Goal: Use online tool/utility: Utilize a website feature to perform a specific function

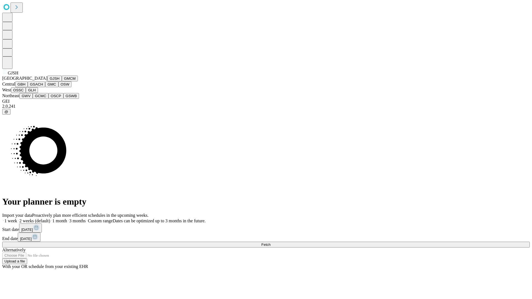
click at [47, 81] on button "GJSH" at bounding box center [54, 79] width 14 height 6
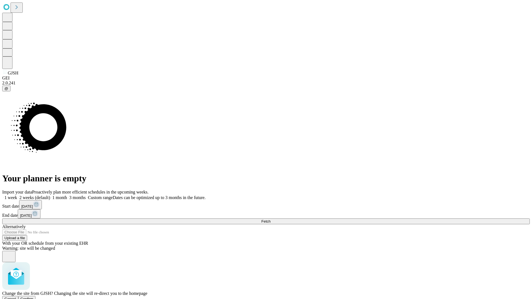
click at [34, 297] on span "Confirm" at bounding box center [26, 299] width 13 height 4
click at [50, 195] on label "2 weeks (default)" at bounding box center [33, 197] width 33 height 5
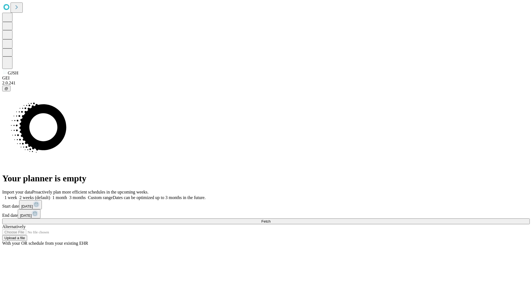
click at [270, 219] on span "Fetch" at bounding box center [265, 221] width 9 height 4
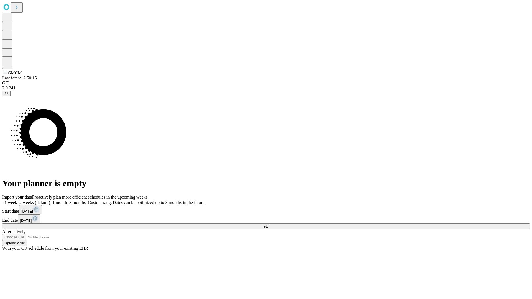
click at [50, 200] on label "2 weeks (default)" at bounding box center [33, 202] width 33 height 5
click at [270, 224] on span "Fetch" at bounding box center [265, 226] width 9 height 4
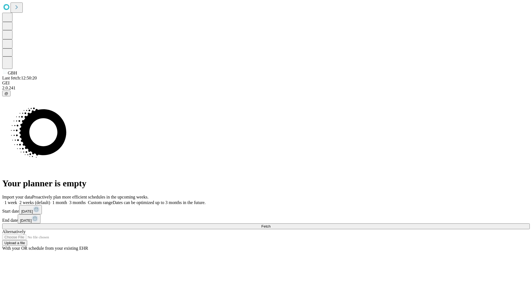
click at [50, 200] on label "2 weeks (default)" at bounding box center [33, 202] width 33 height 5
click at [270, 224] on span "Fetch" at bounding box center [265, 226] width 9 height 4
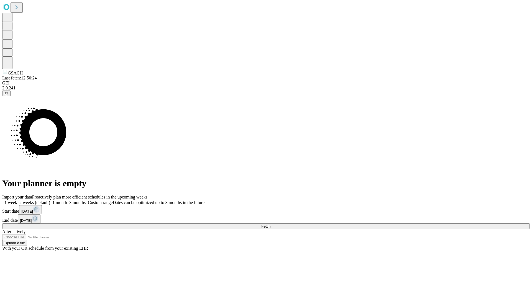
click at [50, 200] on label "2 weeks (default)" at bounding box center [33, 202] width 33 height 5
click at [270, 224] on span "Fetch" at bounding box center [265, 226] width 9 height 4
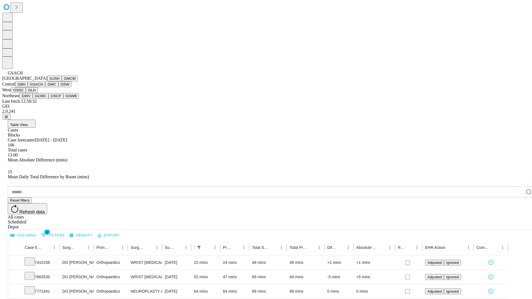
click at [45, 87] on button "GMC" at bounding box center [51, 84] width 13 height 6
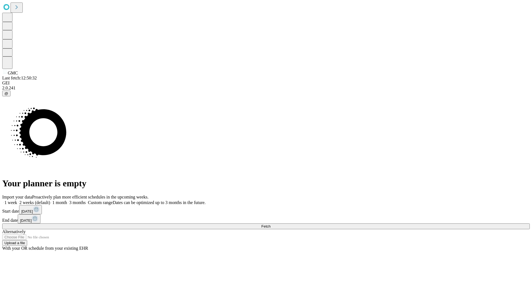
click at [50, 200] on label "2 weeks (default)" at bounding box center [33, 202] width 33 height 5
click at [270, 224] on span "Fetch" at bounding box center [265, 226] width 9 height 4
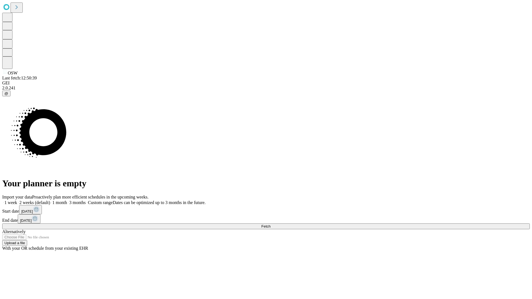
click at [50, 200] on label "2 weeks (default)" at bounding box center [33, 202] width 33 height 5
click at [270, 224] on span "Fetch" at bounding box center [265, 226] width 9 height 4
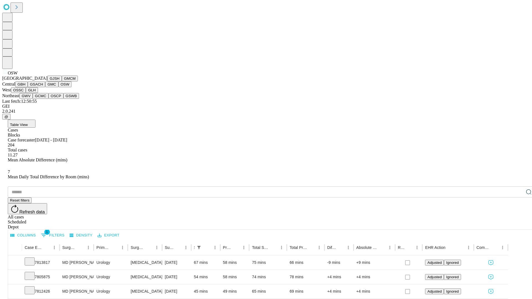
click at [26, 93] on button "OSSC" at bounding box center [18, 90] width 15 height 6
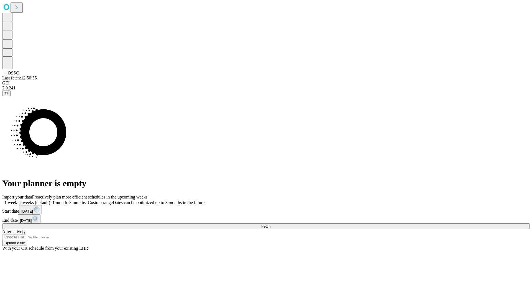
click at [270, 224] on span "Fetch" at bounding box center [265, 226] width 9 height 4
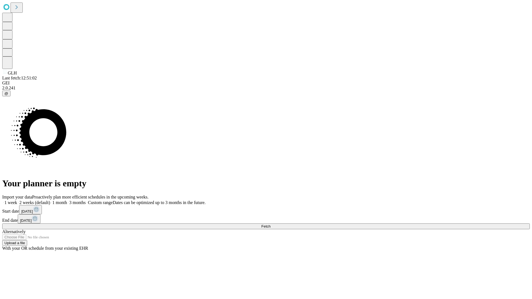
click at [50, 200] on label "2 weeks (default)" at bounding box center [33, 202] width 33 height 5
click at [270, 224] on span "Fetch" at bounding box center [265, 226] width 9 height 4
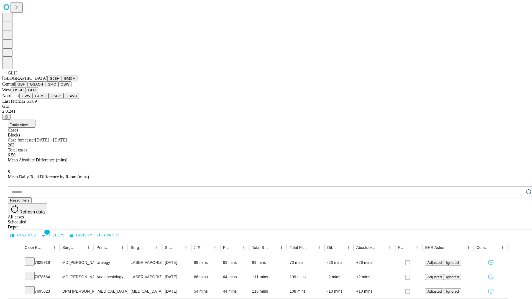
click at [33, 99] on button "GWV" at bounding box center [25, 96] width 13 height 6
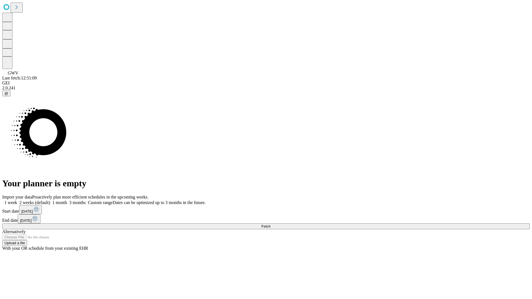
click at [50, 200] on label "2 weeks (default)" at bounding box center [33, 202] width 33 height 5
click at [270, 224] on span "Fetch" at bounding box center [265, 226] width 9 height 4
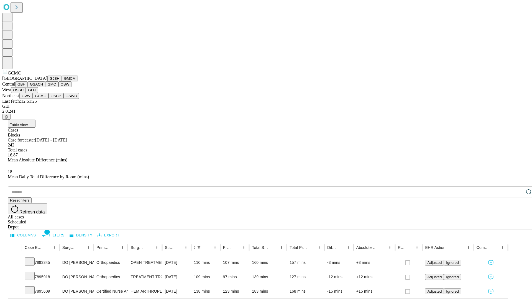
click at [48, 99] on button "OSCP" at bounding box center [55, 96] width 15 height 6
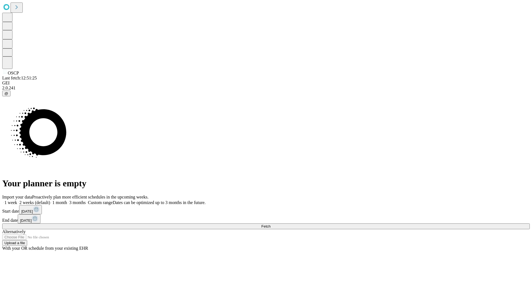
click at [50, 200] on label "2 weeks (default)" at bounding box center [33, 202] width 33 height 5
click at [270, 224] on span "Fetch" at bounding box center [265, 226] width 9 height 4
